Goal: Task Accomplishment & Management: Manage account settings

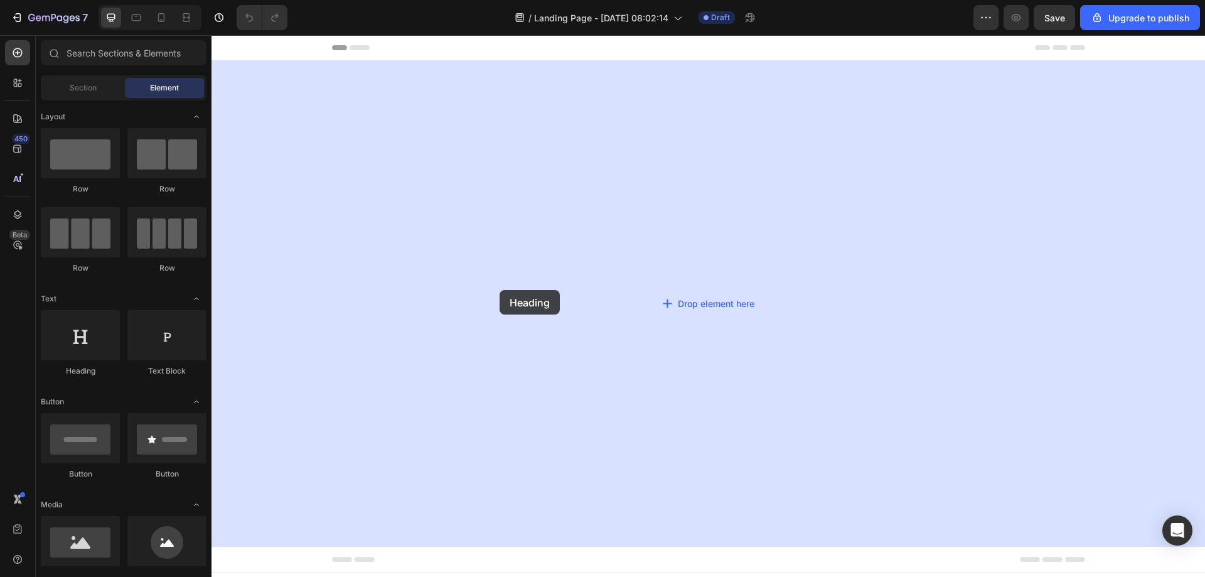
drag, startPoint x: 308, startPoint y: 387, endPoint x: 656, endPoint y: 224, distance: 384.8
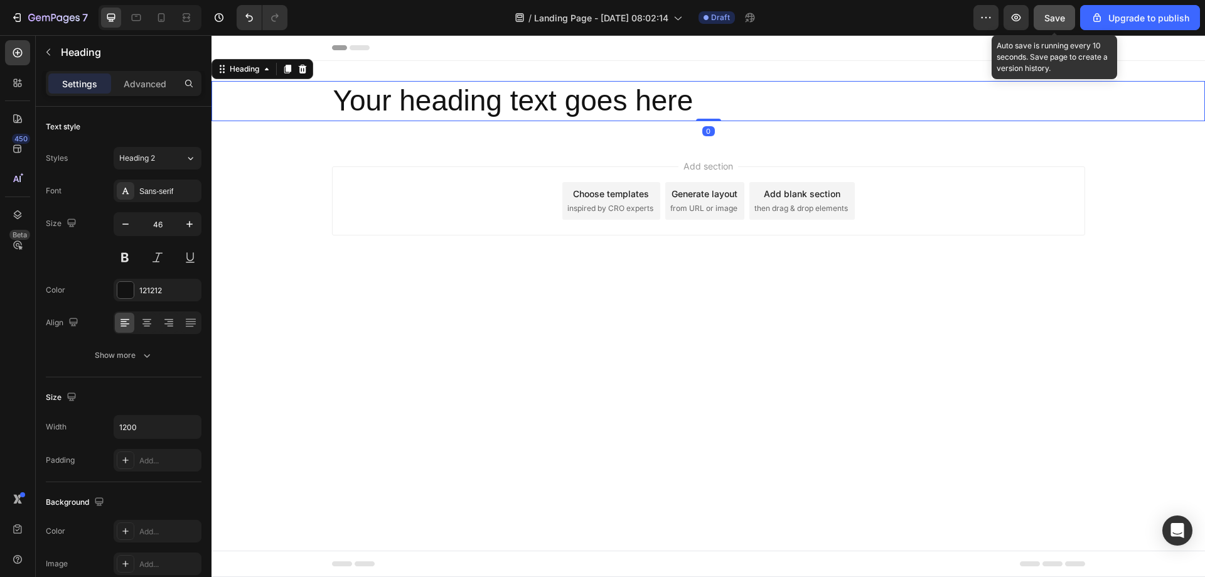
click at [1055, 16] on span "Save" at bounding box center [1055, 18] width 21 height 11
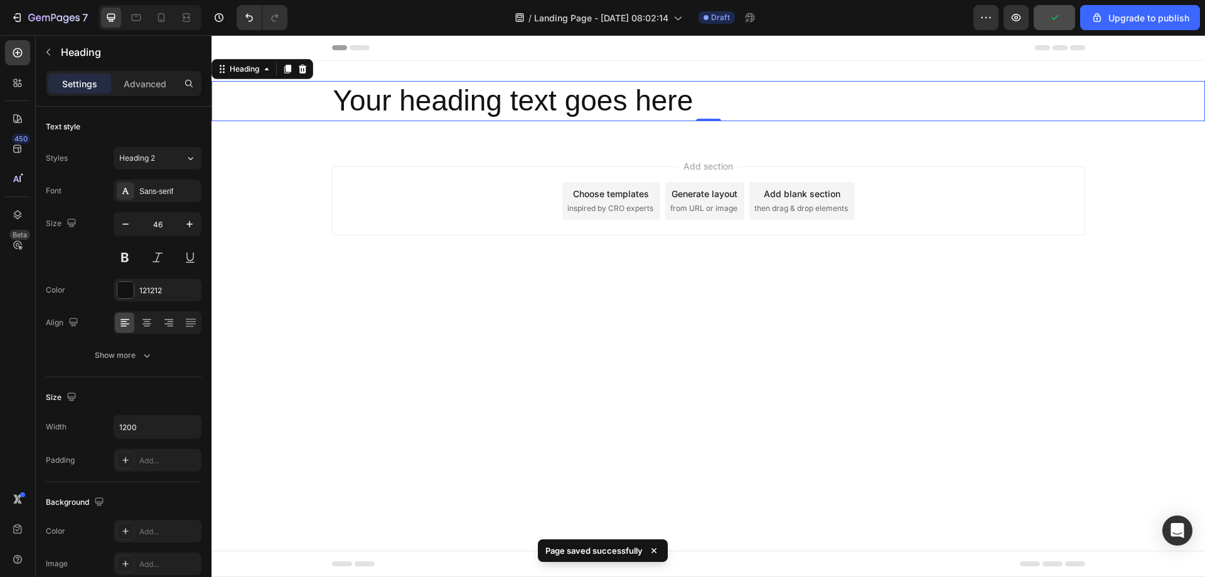
click at [1004, 23] on div "Preview Upgrade to publish" at bounding box center [1087, 17] width 227 height 25
click at [1016, 23] on icon "button" at bounding box center [1016, 17] width 13 height 13
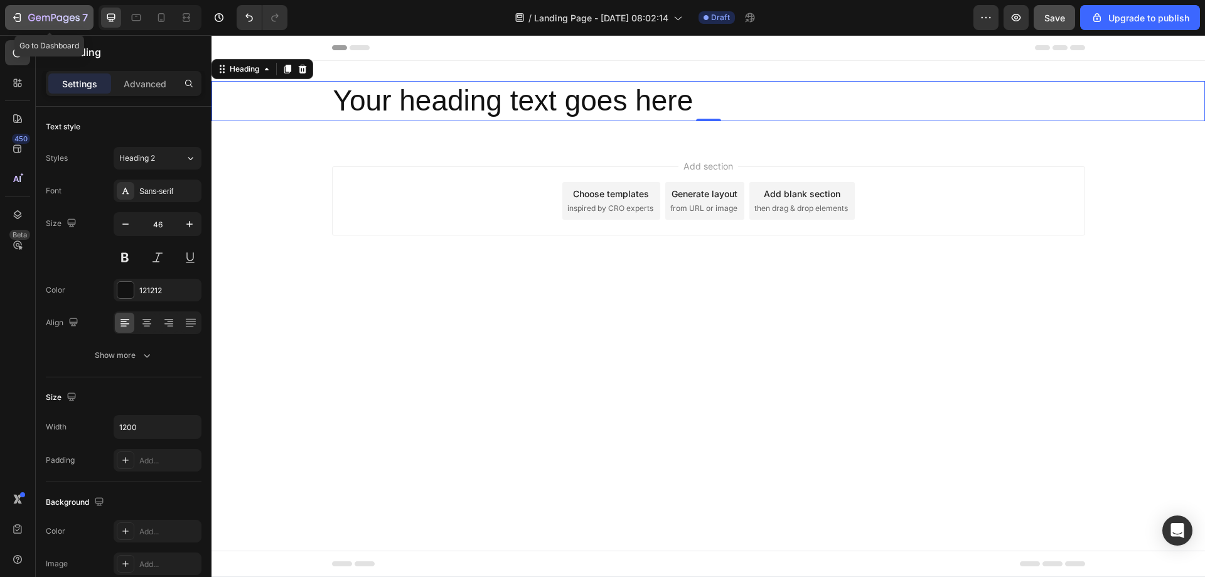
click at [61, 25] on button "7" at bounding box center [49, 17] width 89 height 25
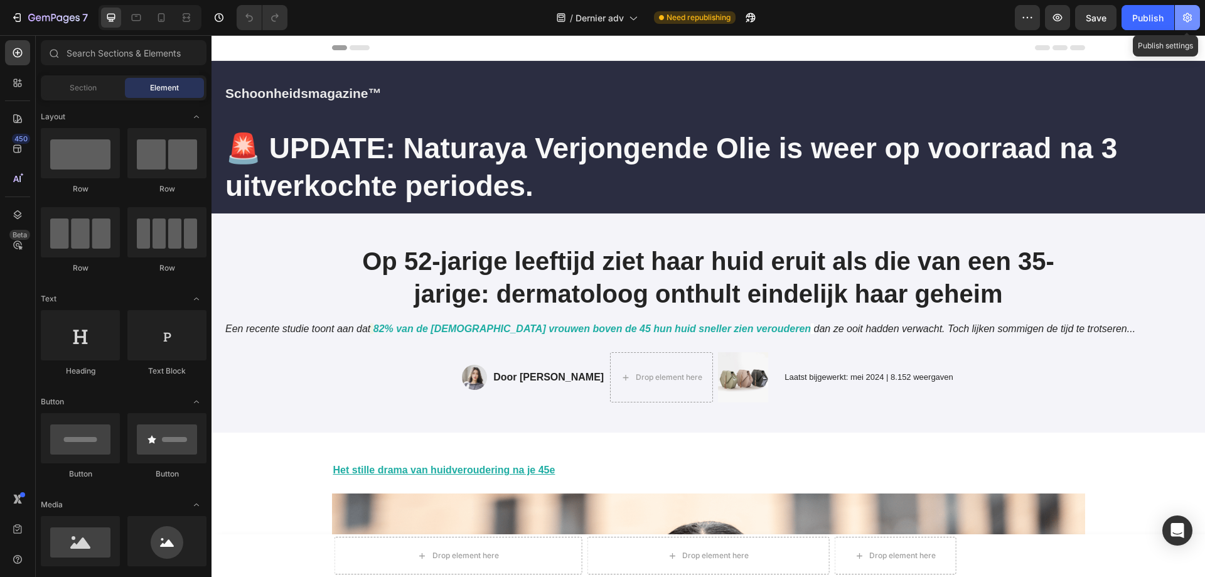
click at [1182, 20] on icon "button" at bounding box center [1188, 17] width 13 height 13
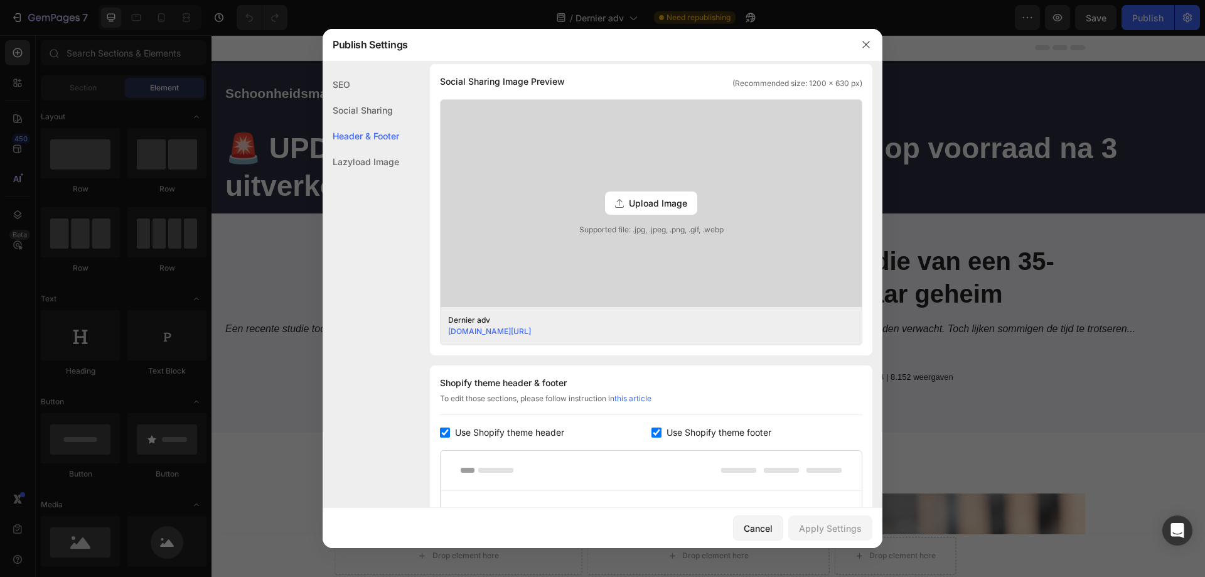
scroll to position [502, 0]
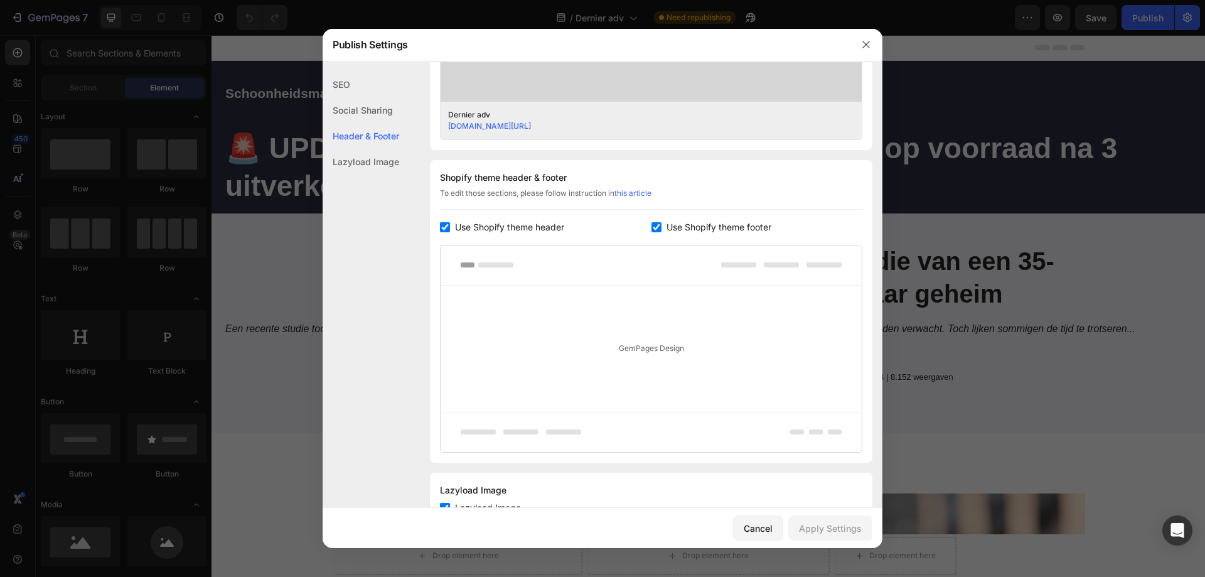
click at [707, 223] on span "Use Shopify theme footer" at bounding box center [719, 227] width 105 height 15
checkbox input "false"
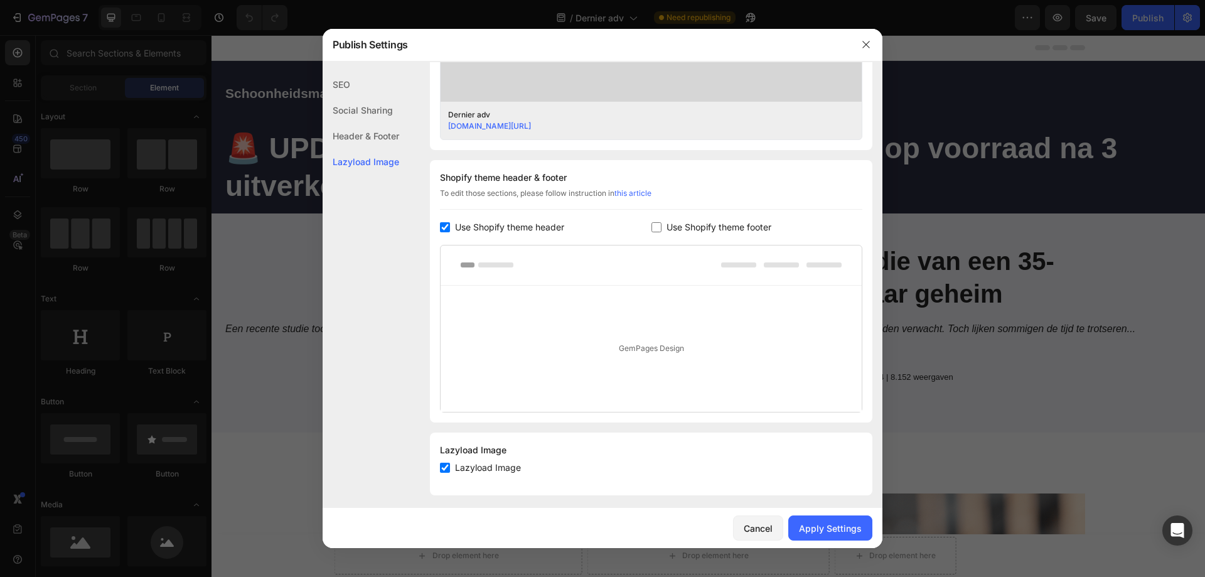
click at [553, 222] on span "Use Shopify theme header" at bounding box center [509, 227] width 109 height 15
checkbox input "false"
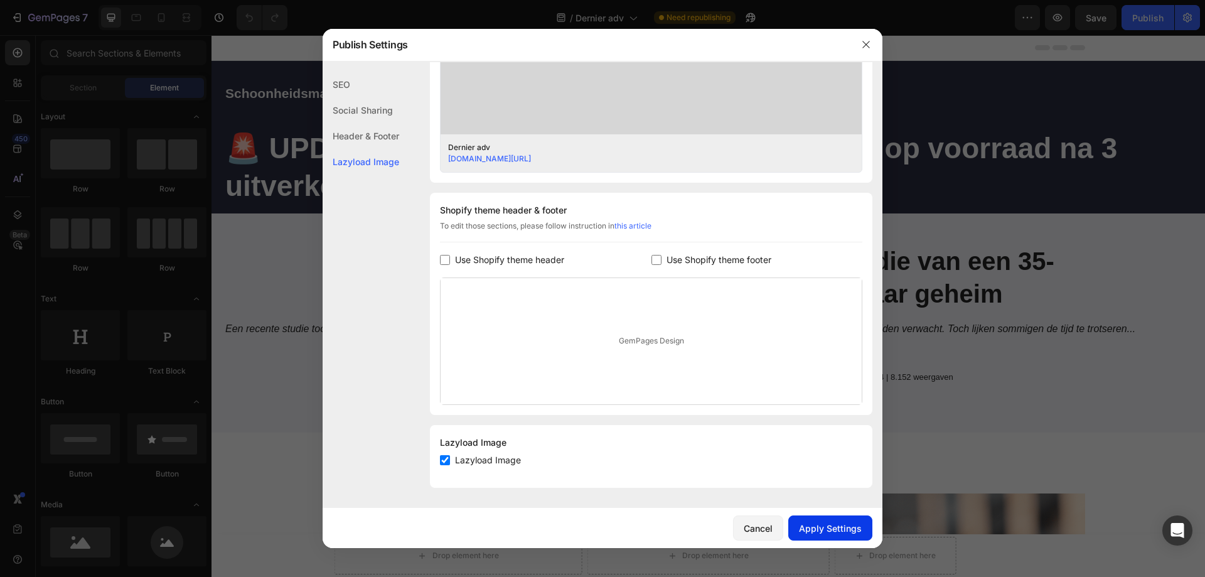
click at [829, 524] on div "Apply Settings" at bounding box center [830, 528] width 63 height 13
click at [1057, 19] on div at bounding box center [602, 288] width 1205 height 577
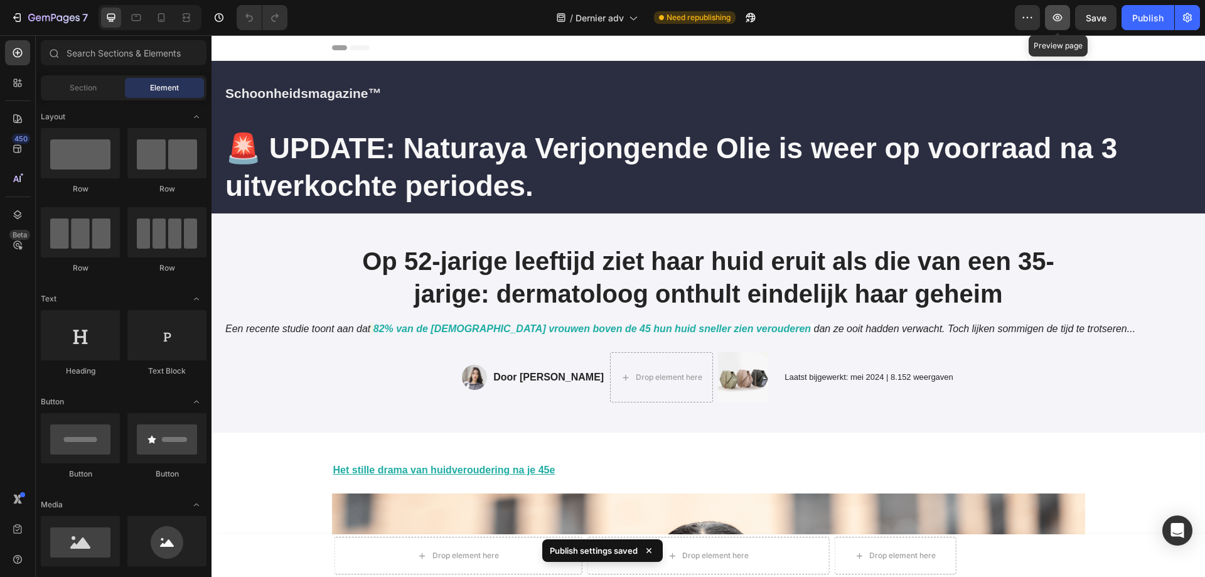
click at [1057, 20] on icon "button" at bounding box center [1058, 17] width 13 height 13
